Goal: Check status: Check status

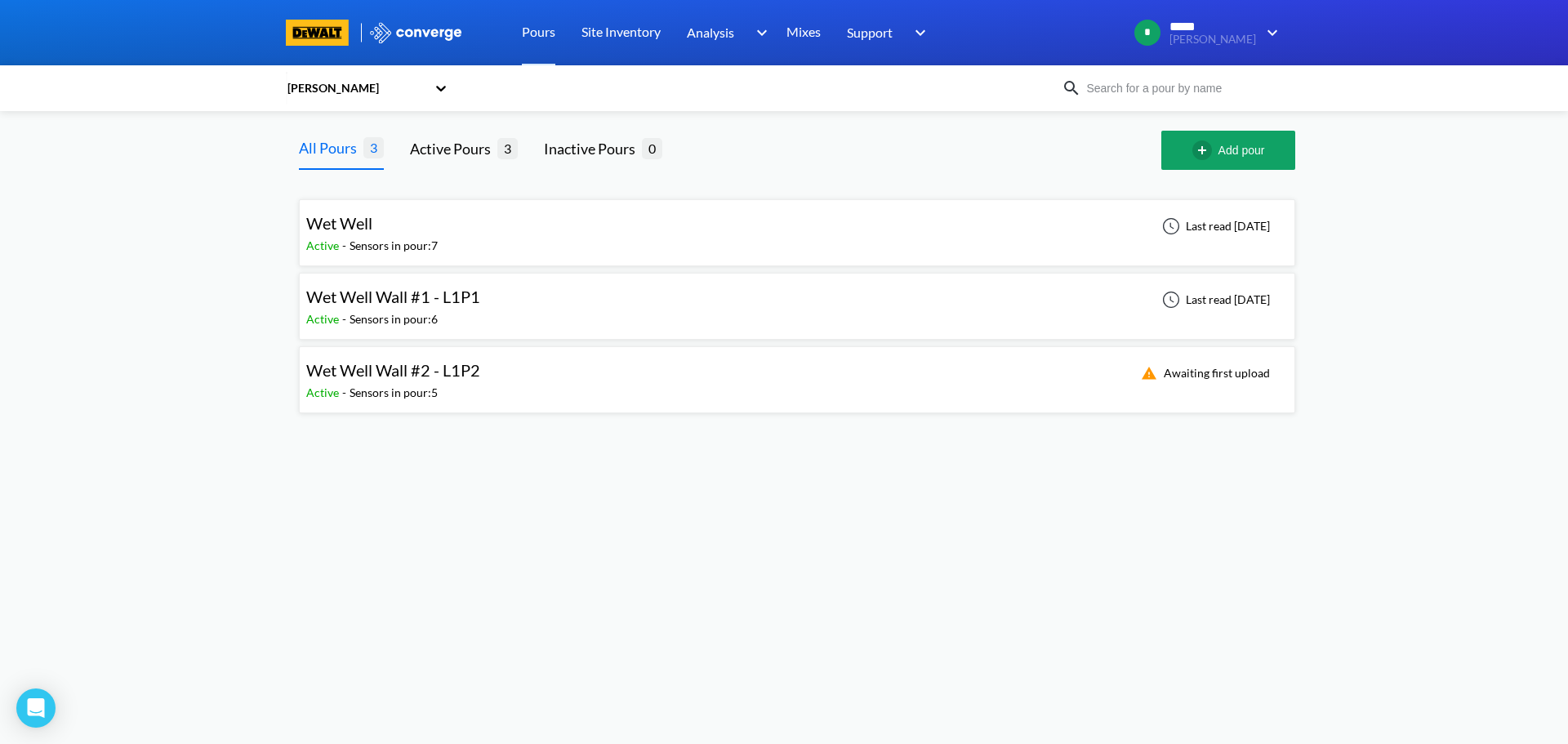
click at [671, 309] on div "Wet Well Wall #1 - L1P1 Active - Sensors in pour: 6 Last read [DATE]" at bounding box center [796, 306] width 981 height 52
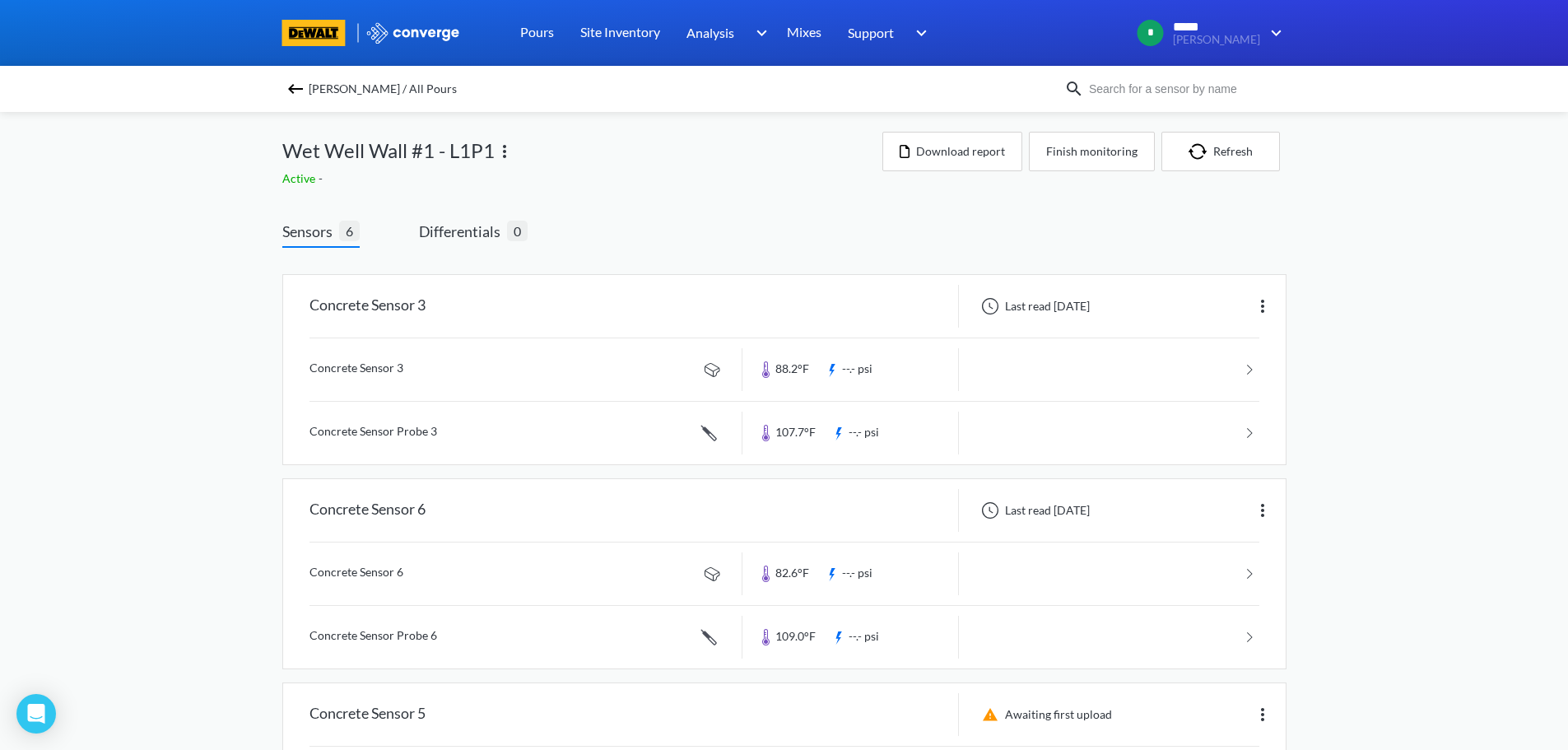
click at [297, 88] on img at bounding box center [295, 89] width 20 height 20
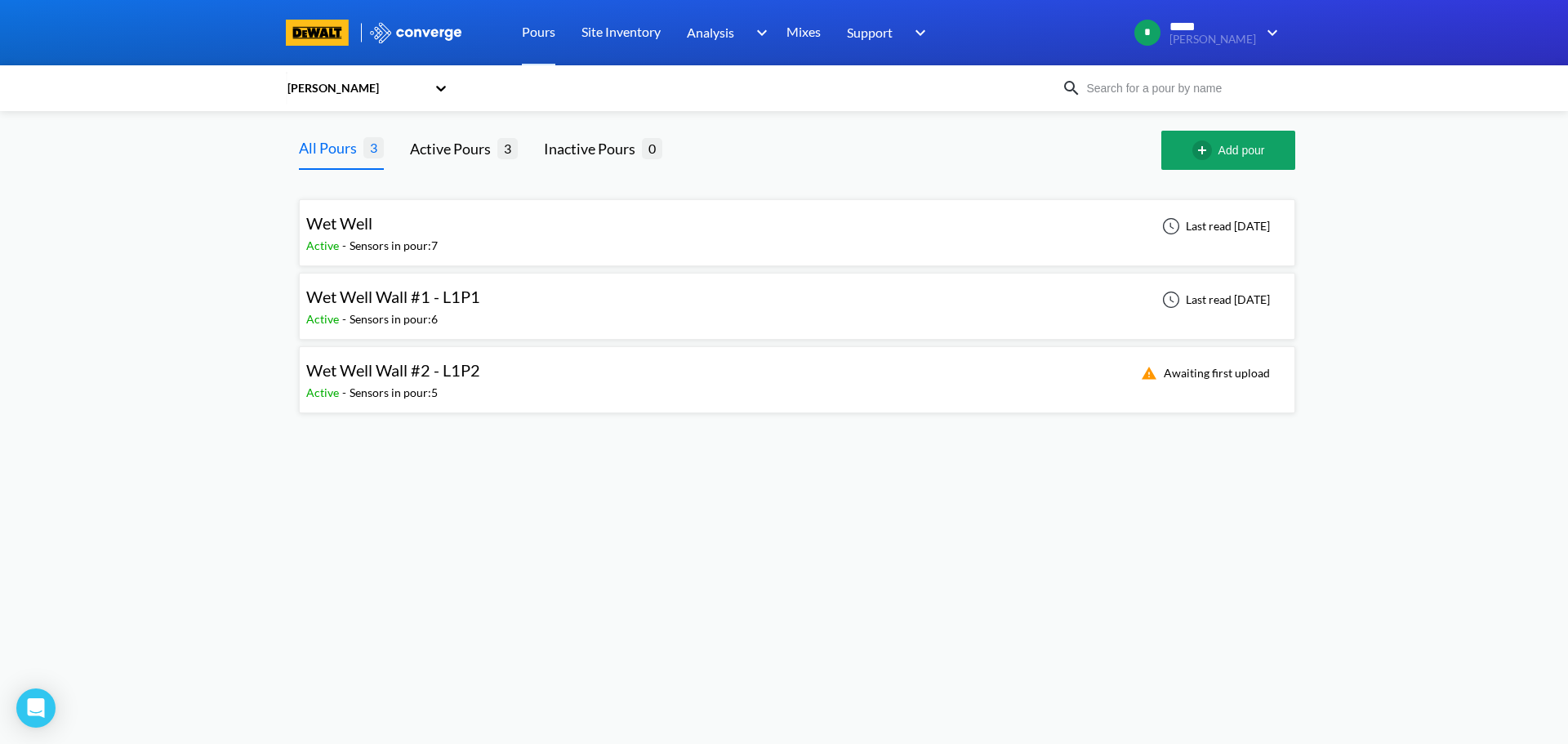
click at [535, 389] on div "Wet Well Wall #2 - L1P2 Active - Sensors in pour: 5 Awaiting first upload" at bounding box center [796, 380] width 981 height 52
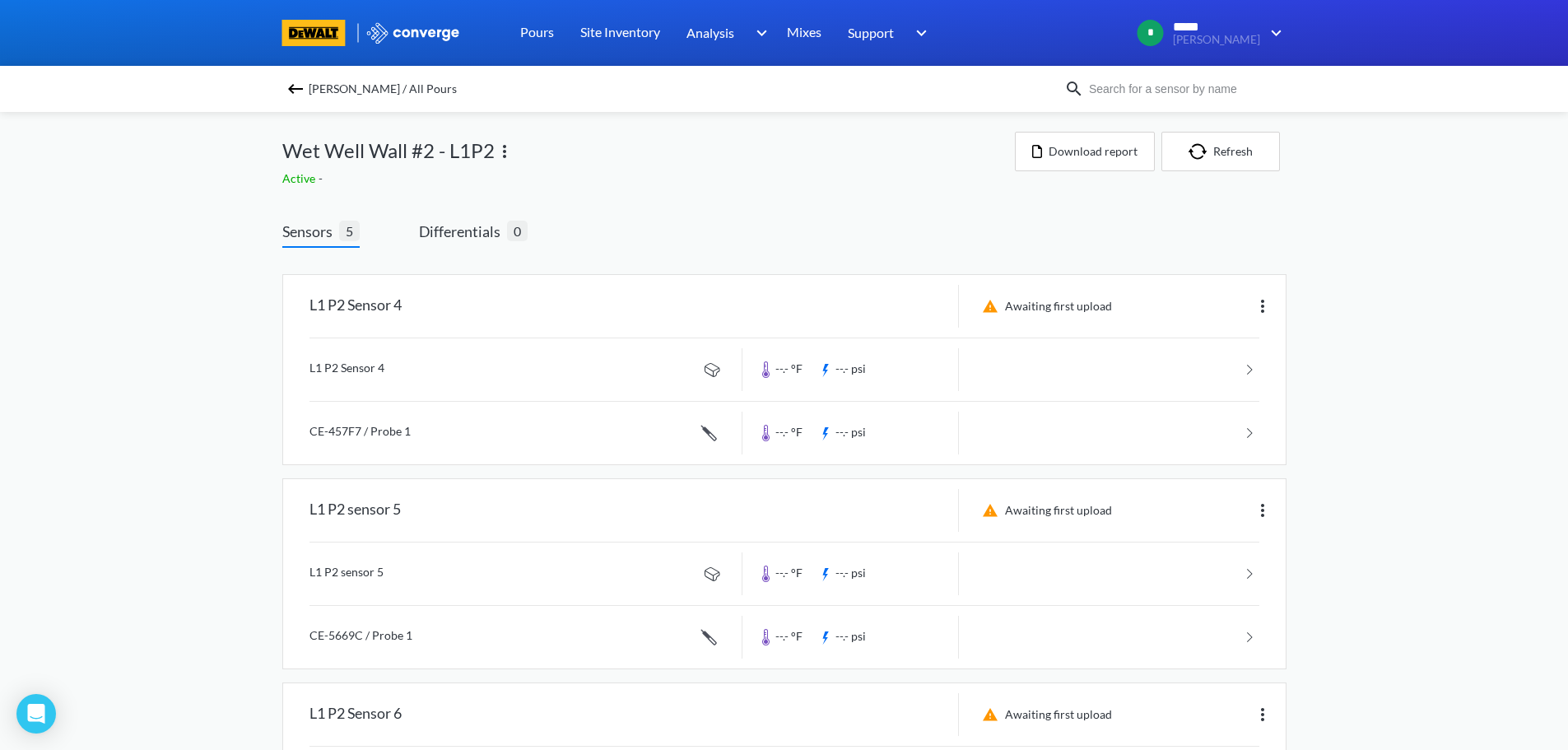
click at [318, 86] on span "[PERSON_NAME] / All Pours" at bounding box center [382, 88] width 148 height 23
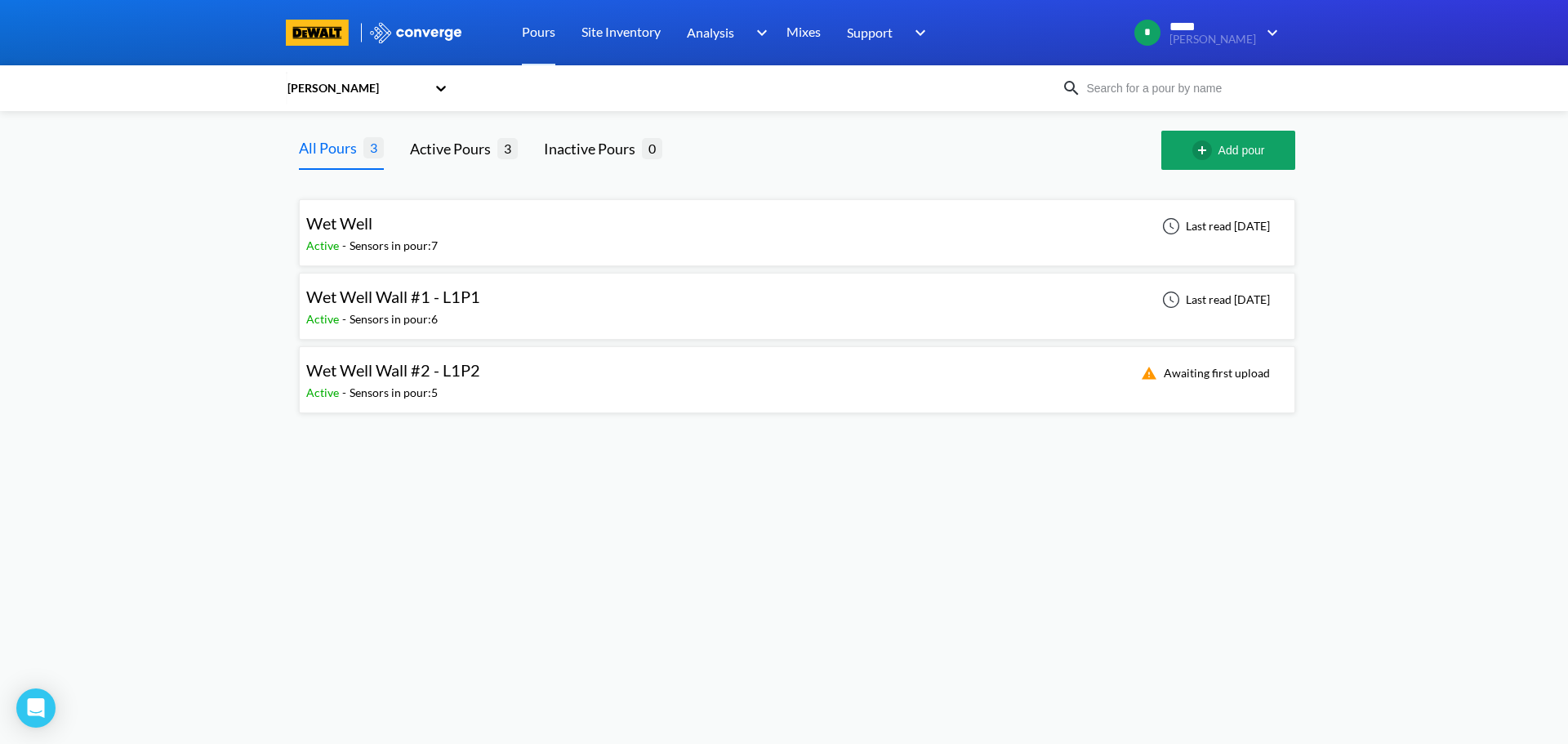
click at [744, 314] on div "Wet Well Wall #1 - L1P1 Active - Sensors in pour: 6 Last read [DATE]" at bounding box center [796, 306] width 981 height 52
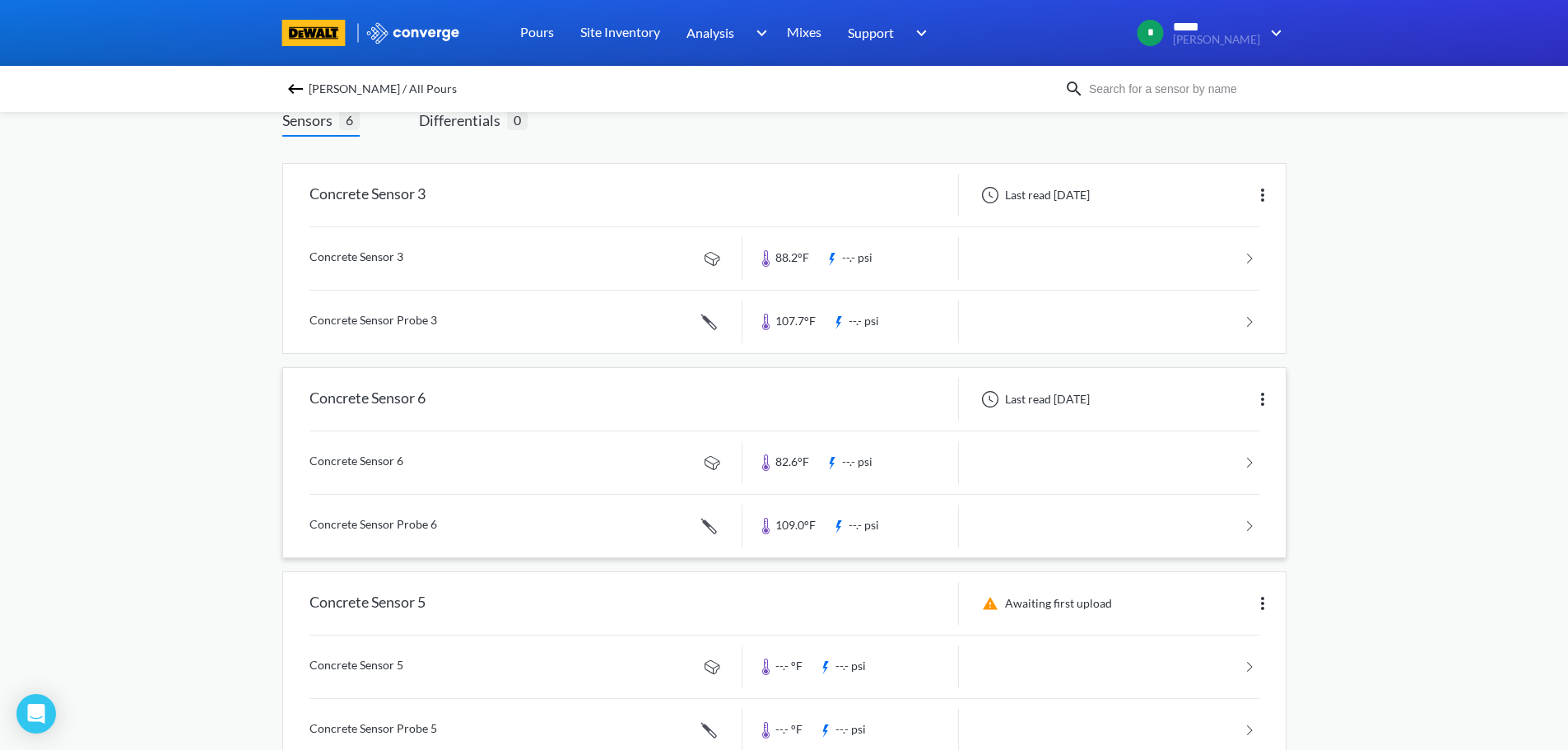
scroll to position [83, 0]
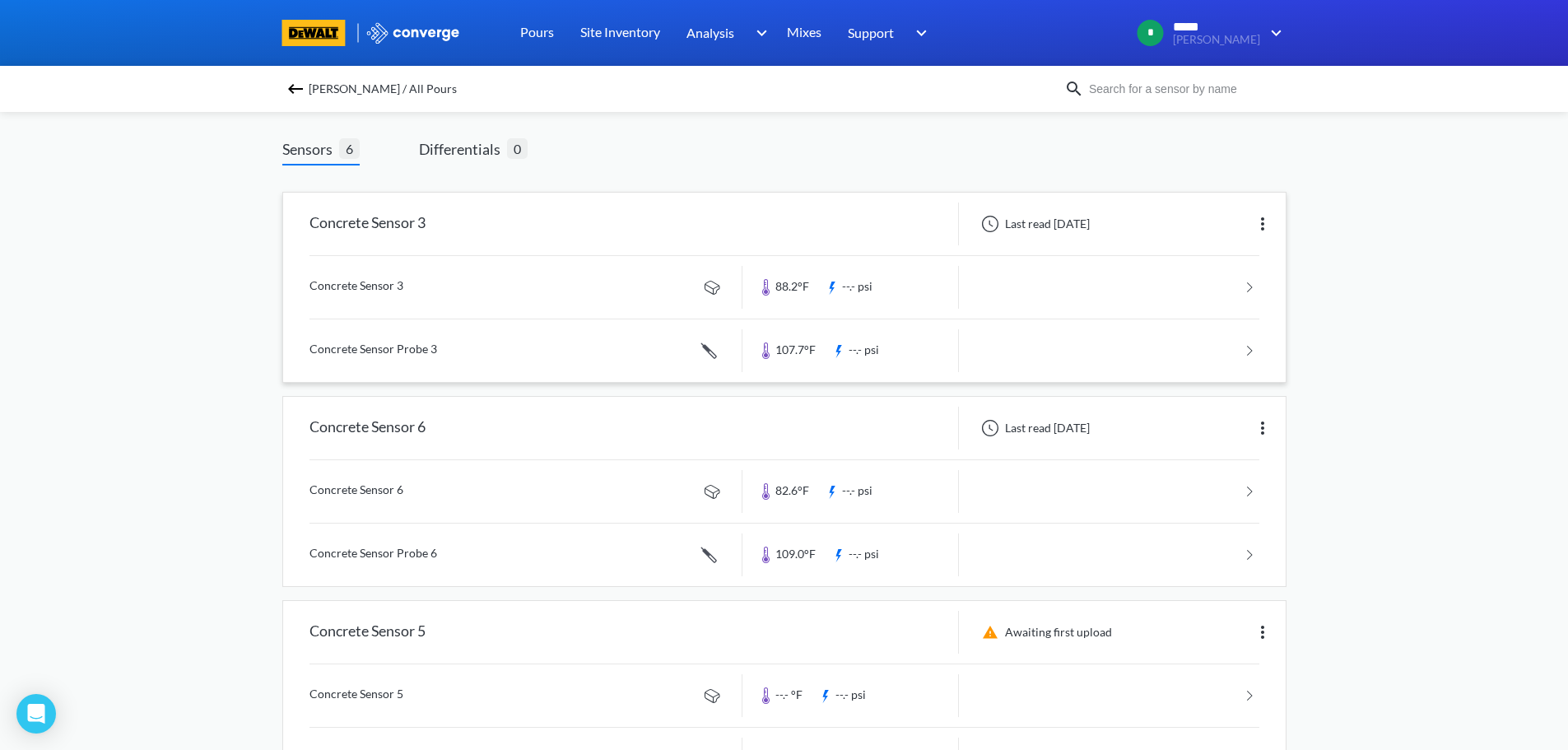
click at [1044, 226] on div "Last read [DATE]" at bounding box center [1032, 224] width 122 height 20
click at [1265, 219] on img at bounding box center [1263, 224] width 20 height 20
click at [1122, 253] on div "Concrete Sensor 3 Last read [DATE] Edit" at bounding box center [784, 223] width 1002 height 63
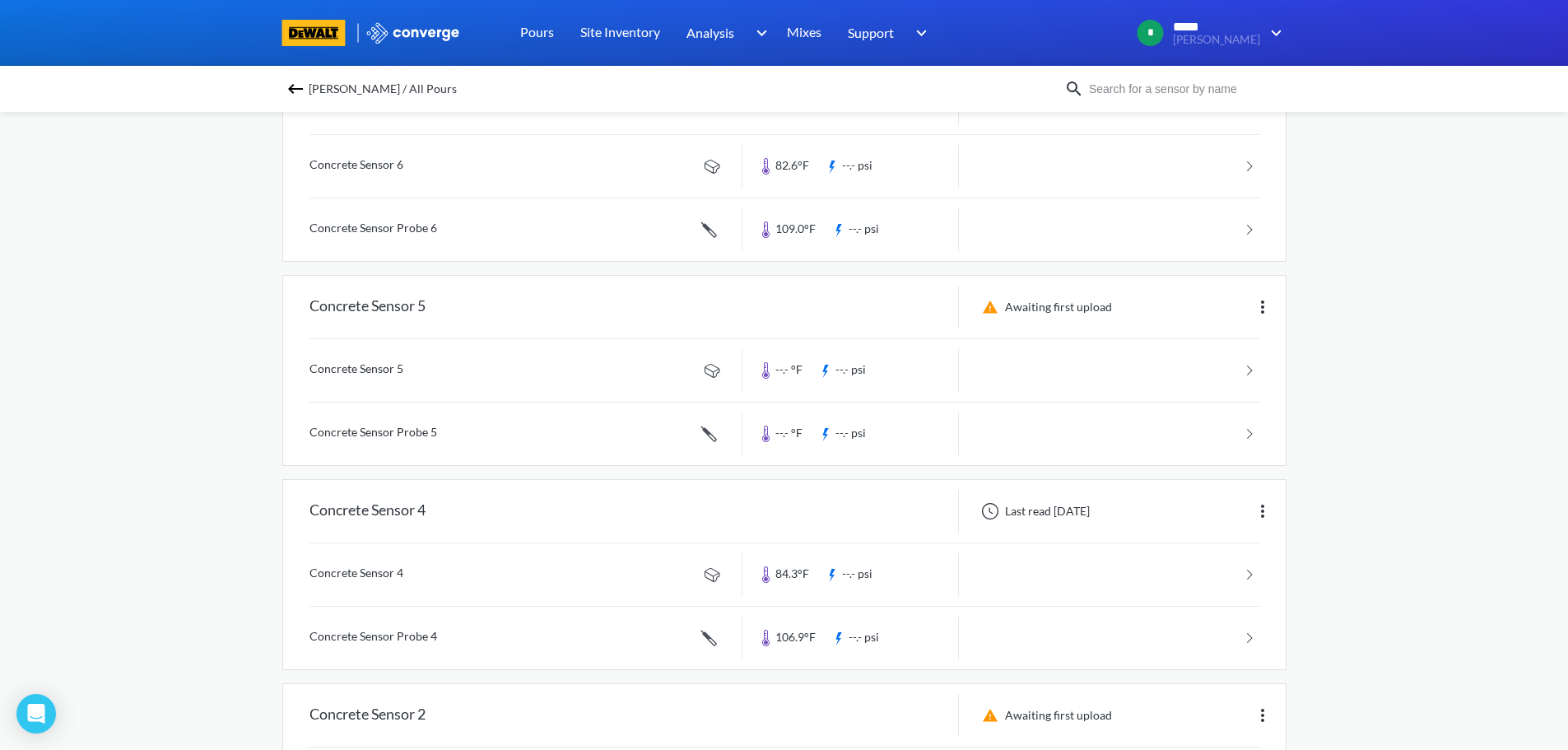
scroll to position [275, 0]
